Goal: Obtain resource: Obtain resource

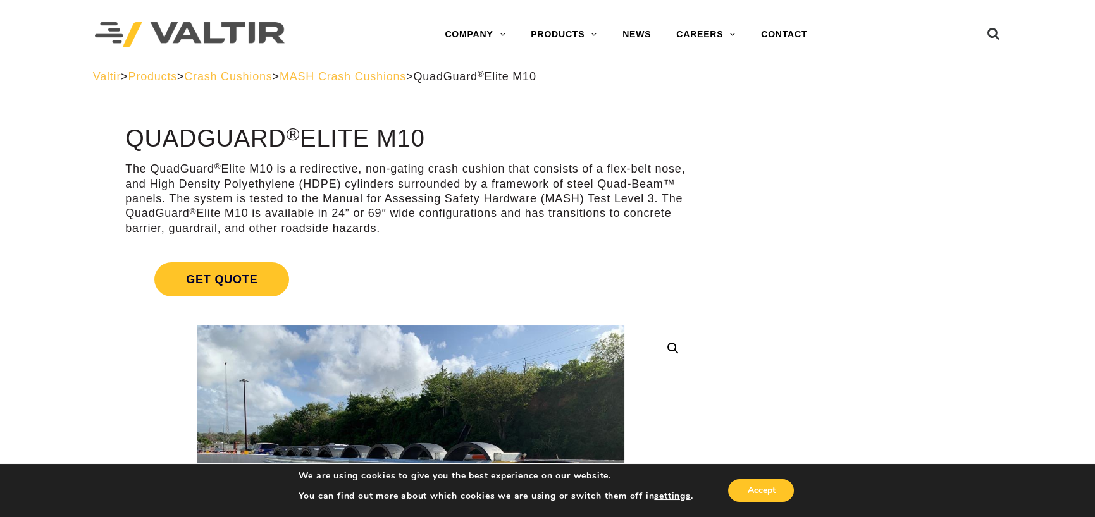
click at [406, 79] on span "MASH Crash Cushions" at bounding box center [343, 76] width 127 height 13
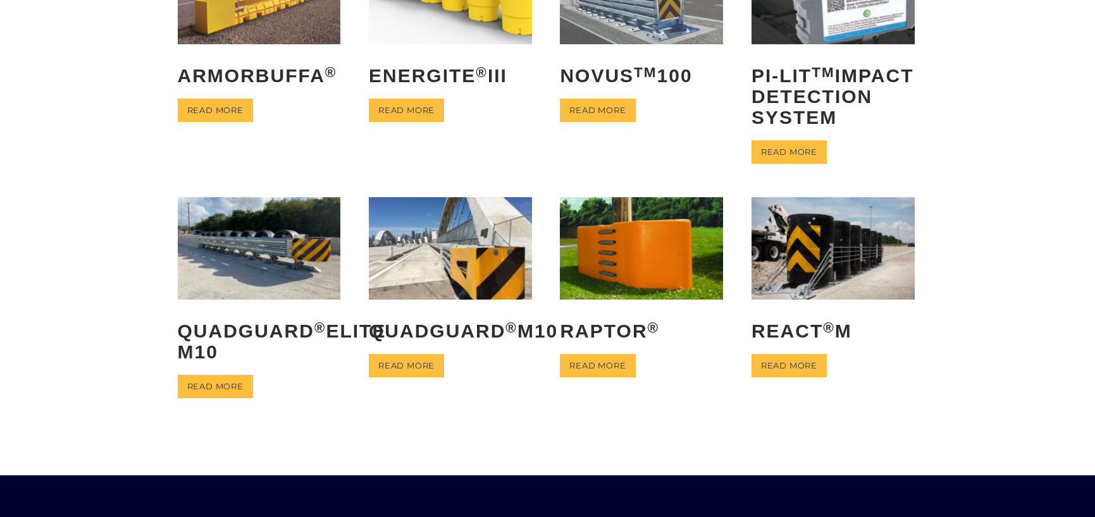
scroll to position [190, 0]
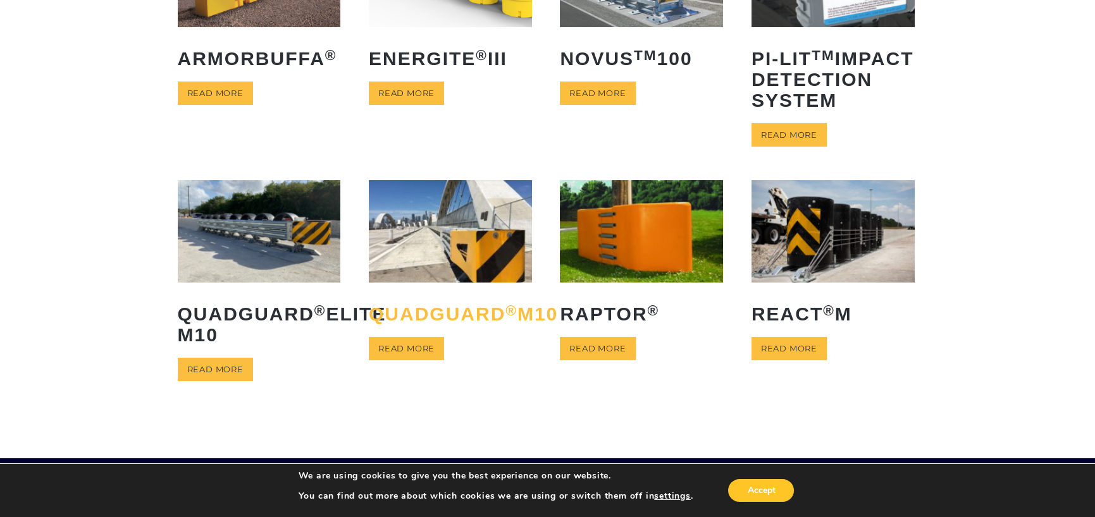
click at [436, 334] on h2 "QuadGuard ® M10" at bounding box center [450, 314] width 163 height 40
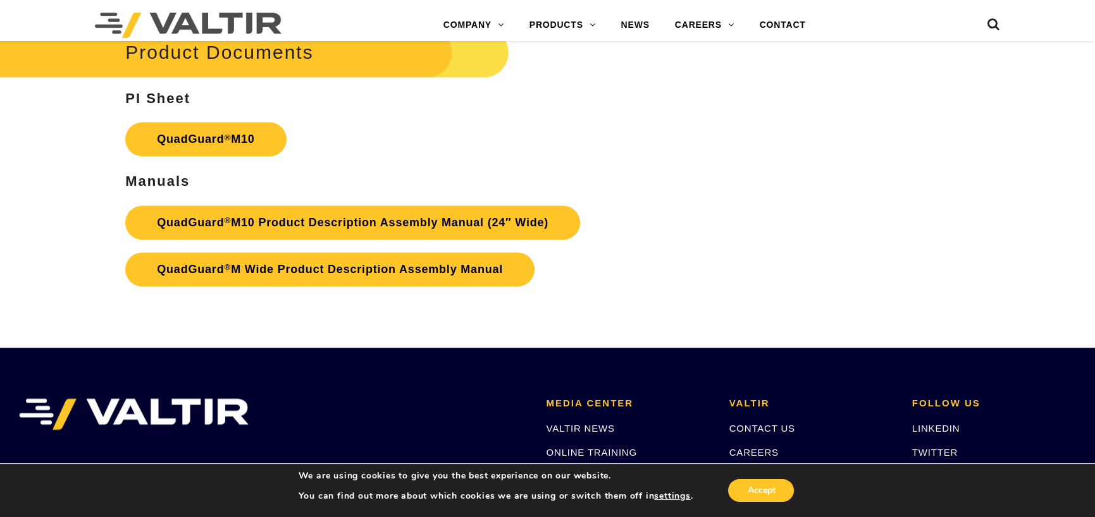
scroll to position [4428, 0]
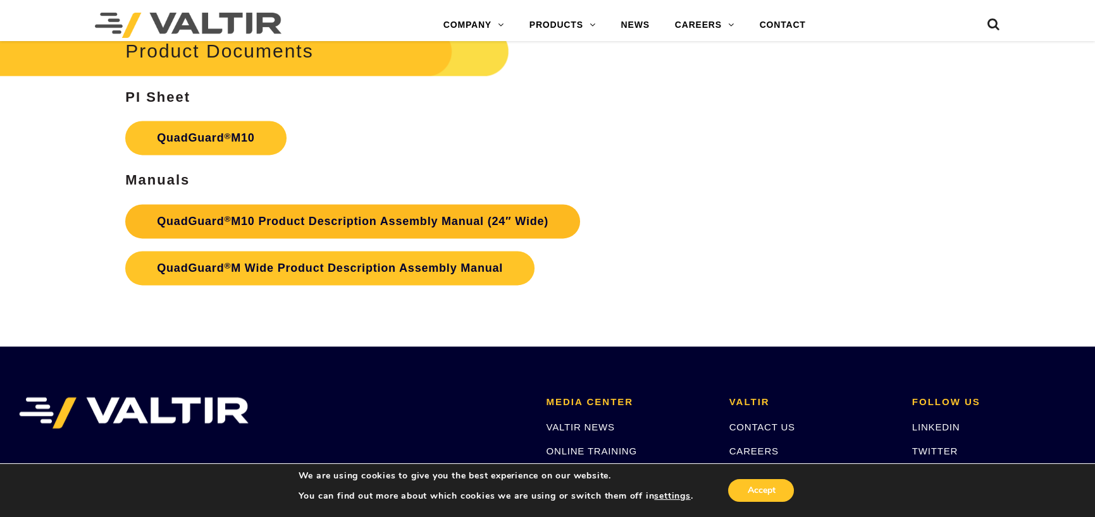
click at [302, 218] on link "QuadGuard ® M10 Product Description Assembly Manual (24″ Wide)" at bounding box center [352, 221] width 455 height 34
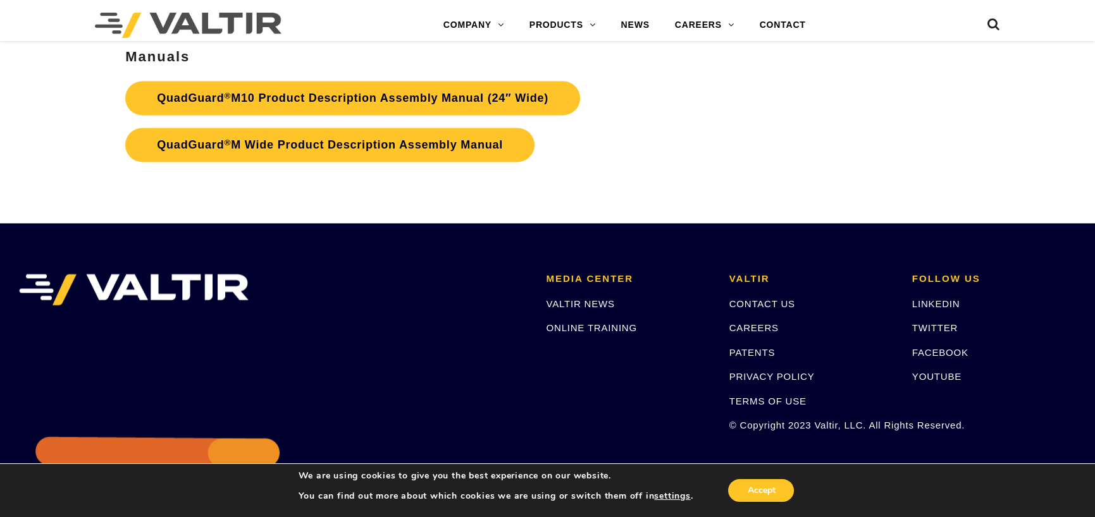
scroll to position [4555, 0]
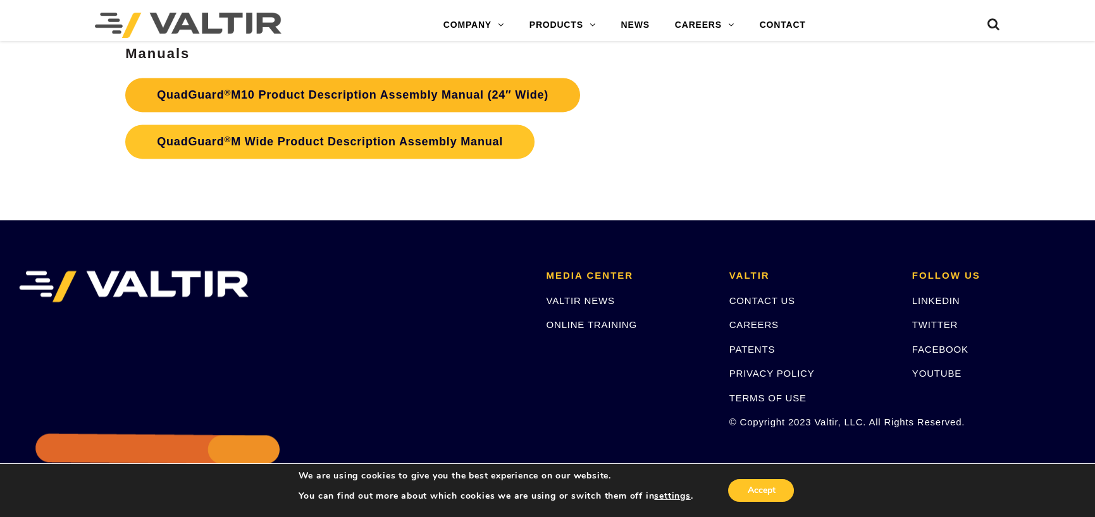
click at [459, 94] on link "QuadGuard ® M10 Product Description Assembly Manual (24″ Wide)" at bounding box center [352, 95] width 455 height 34
